Goal: Task Accomplishment & Management: Complete application form

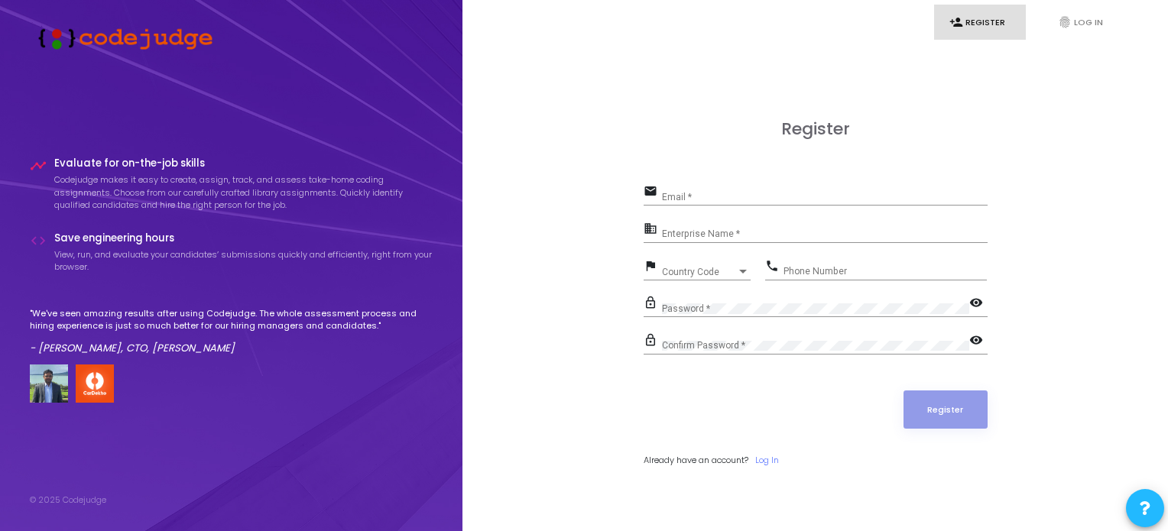
click at [719, 198] on input "Email *" at bounding box center [825, 197] width 326 height 11
type input "[EMAIL_ADDRESS][DOMAIN_NAME]"
click at [706, 230] on input "Enterprise Name *" at bounding box center [825, 234] width 326 height 11
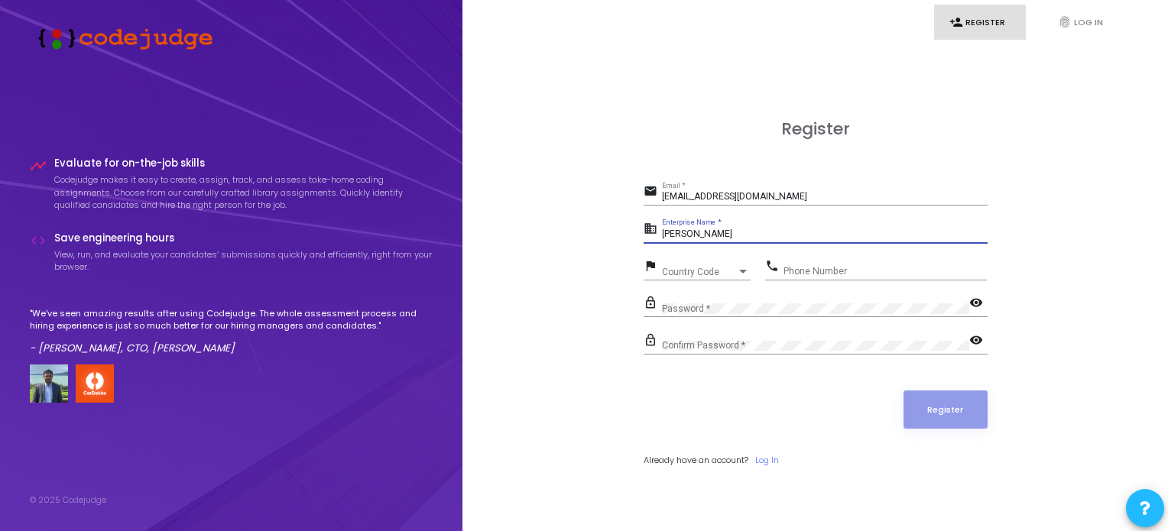
type input "[PERSON_NAME]"
click at [712, 268] on div "Country Code" at bounding box center [699, 272] width 75 height 9
type input "9"
click at [741, 273] on input "+91" at bounding box center [753, 274] width 193 height 14
type input "+91"
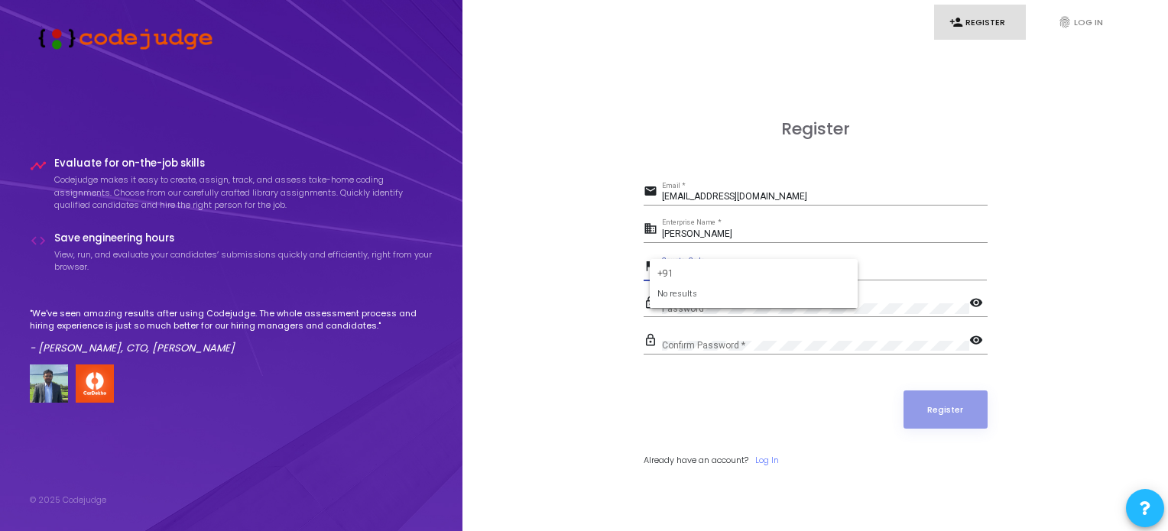
click at [609, 277] on div at bounding box center [584, 265] width 1168 height 531
click at [683, 271] on span "Country Code" at bounding box center [699, 272] width 75 height 9
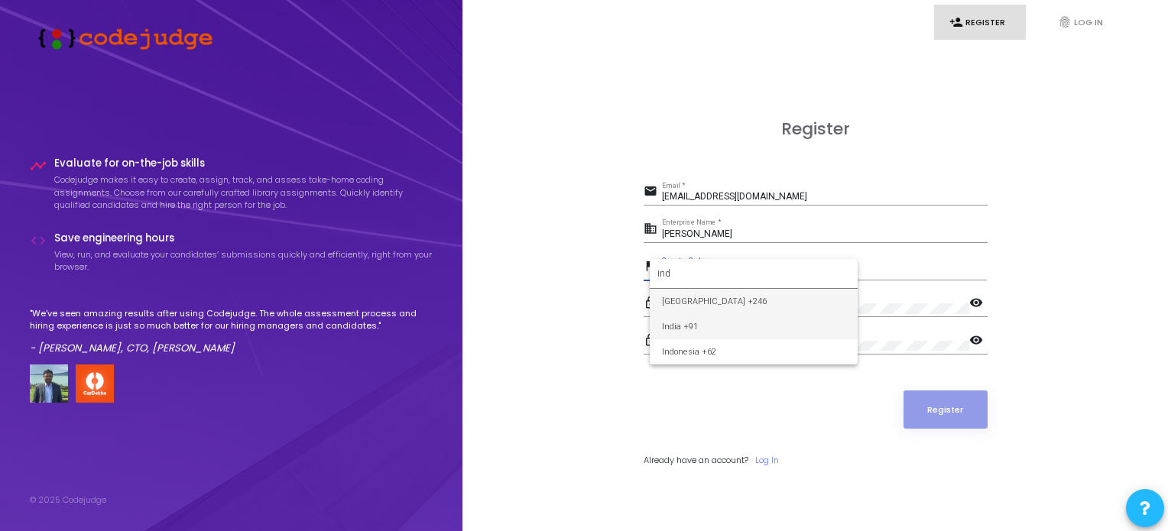
type input "ind"
click at [715, 320] on span "India +91" at bounding box center [753, 326] width 183 height 25
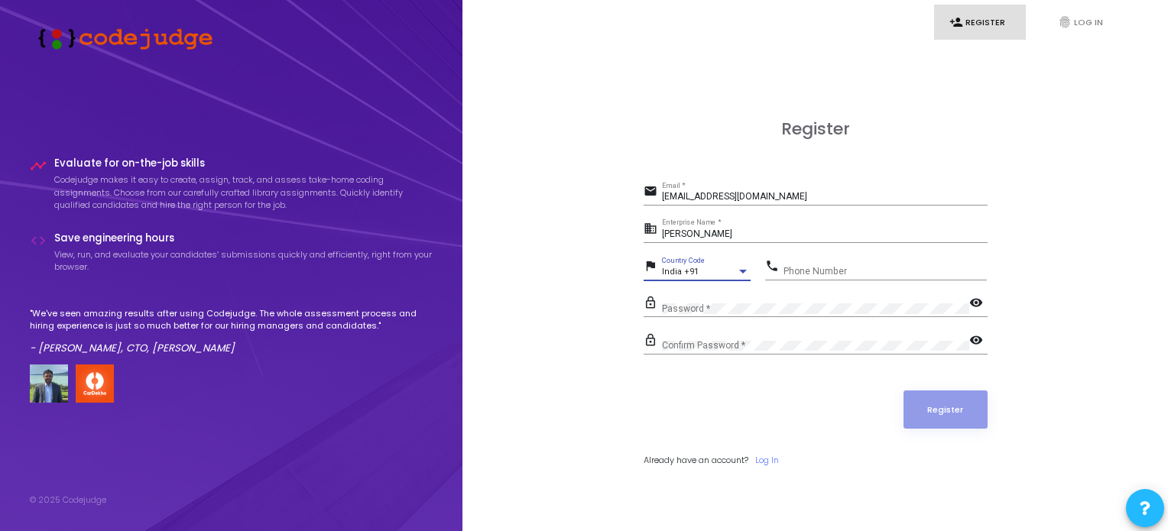
click at [821, 269] on input "Phone Number" at bounding box center [885, 271] width 203 height 11
type input "6370424875"
click at [979, 303] on mat-icon "visibility" at bounding box center [978, 304] width 18 height 18
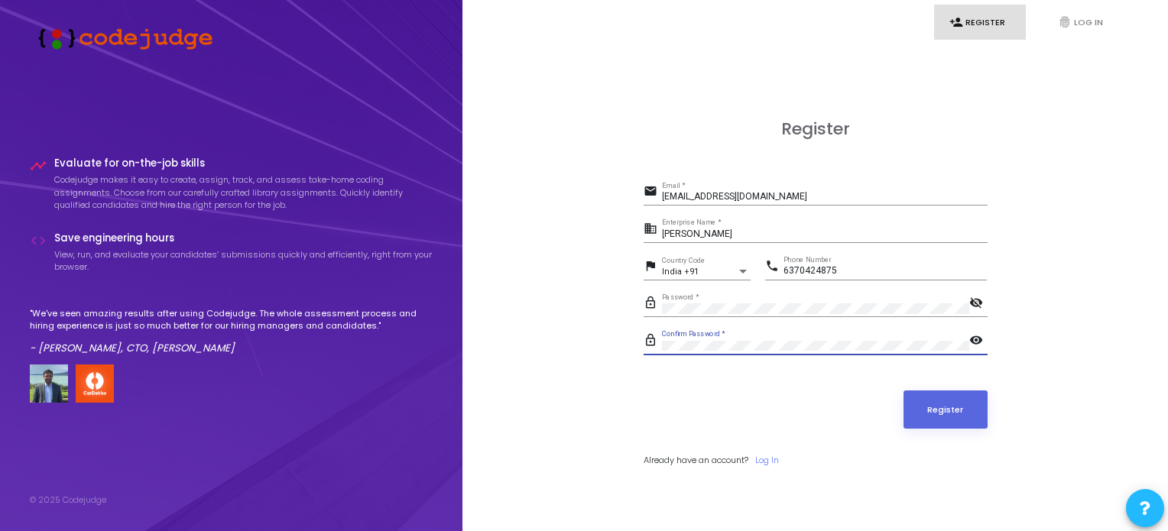
click at [978, 339] on mat-icon "visibility" at bounding box center [978, 342] width 18 height 18
click at [939, 411] on button "Register" at bounding box center [946, 410] width 84 height 38
click at [764, 200] on input "[EMAIL_ADDRESS][DOMAIN_NAME]" at bounding box center [825, 197] width 326 height 11
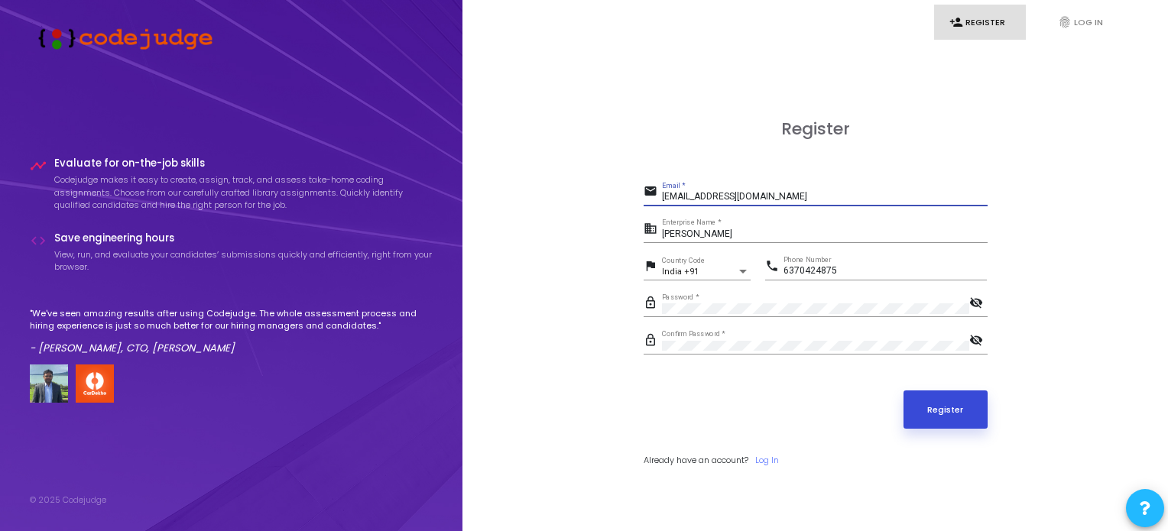
click at [962, 406] on button "Register" at bounding box center [946, 410] width 84 height 38
click at [951, 417] on button "Register" at bounding box center [946, 410] width 84 height 38
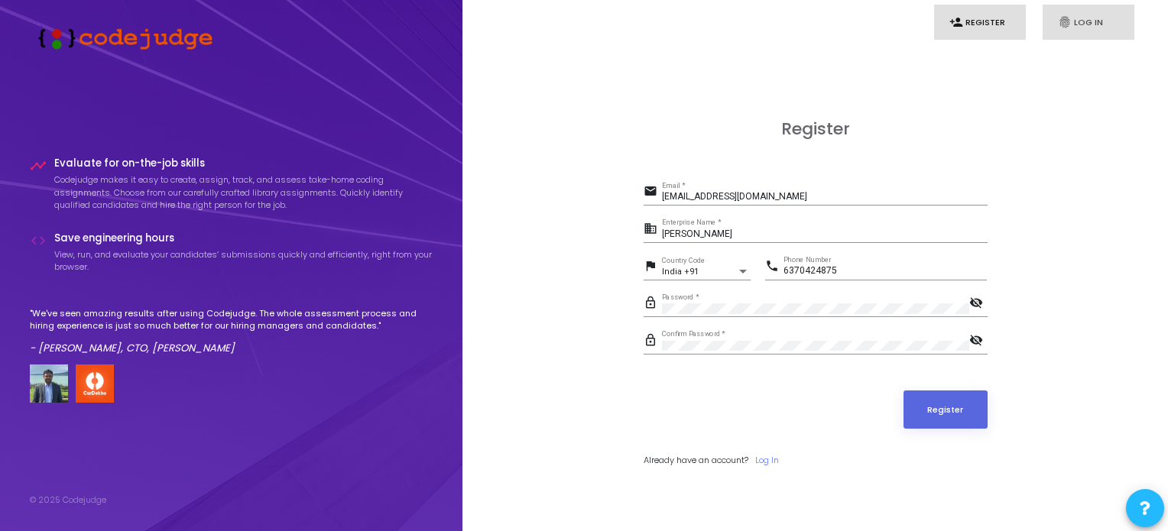
click at [1072, 28] on link "fingerprint Log In" at bounding box center [1089, 23] width 92 height 36
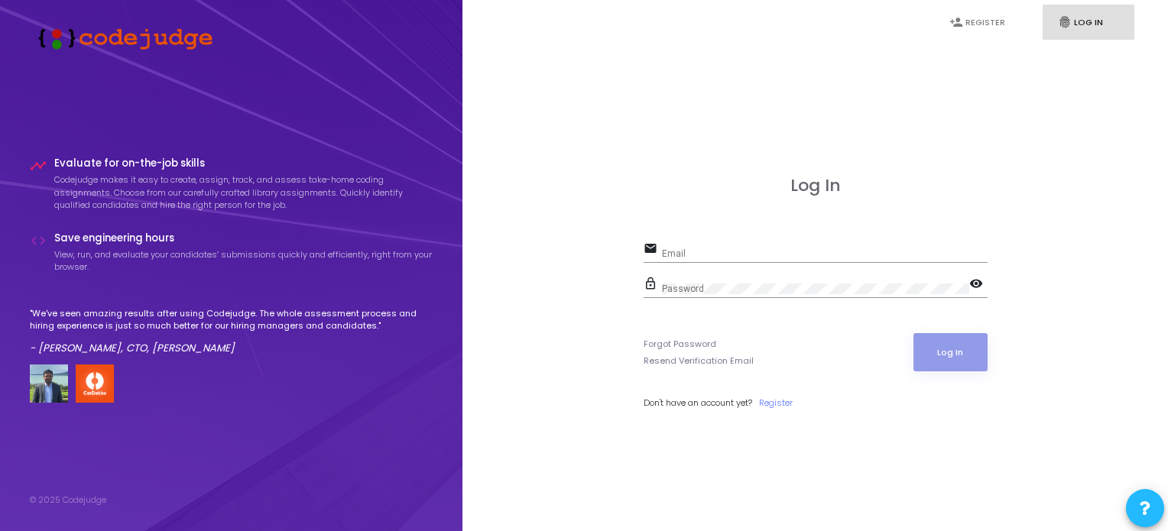
click at [557, 383] on div "Log In email Email lock_outline Password visibility Forgot Password Resend Veri…" at bounding box center [815, 309] width 672 height 531
